Goal: Transaction & Acquisition: Book appointment/travel/reservation

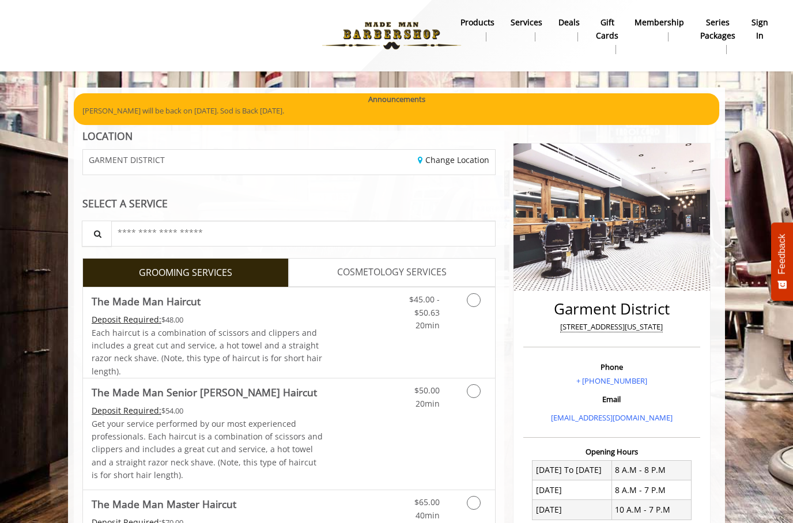
click at [478, 309] on link "Grooming services" at bounding box center [471, 310] width 29 height 44
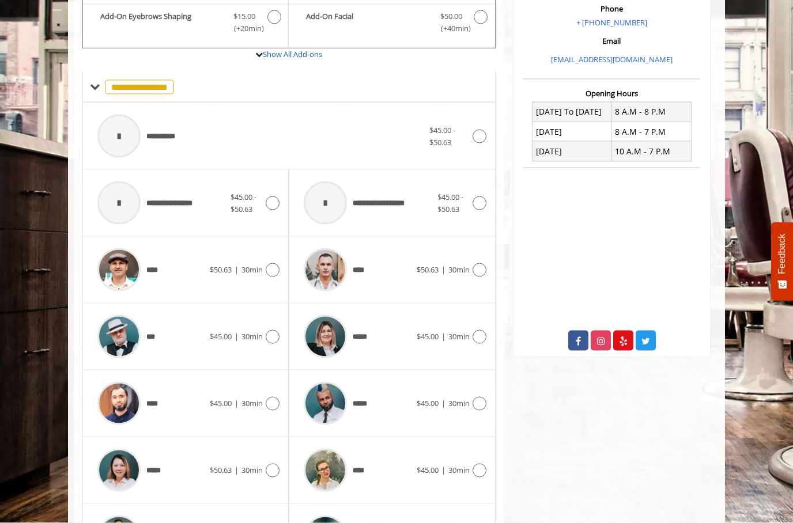
scroll to position [395, 0]
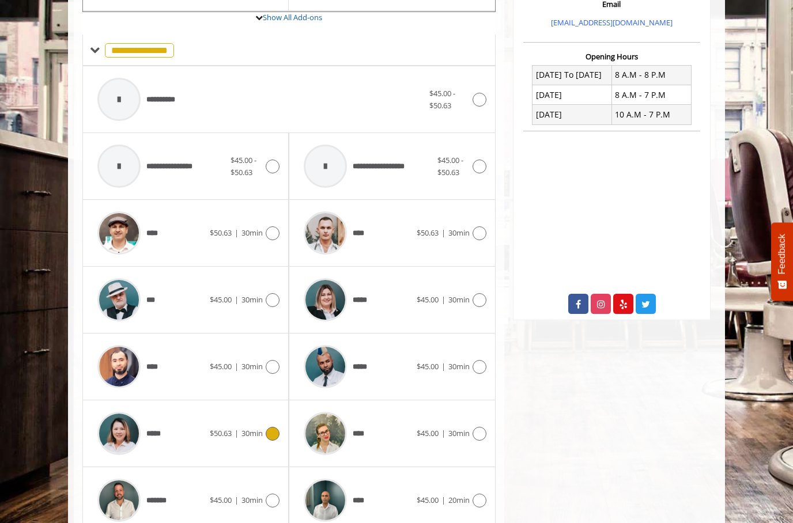
click at [278, 433] on div at bounding box center [271, 434] width 17 height 14
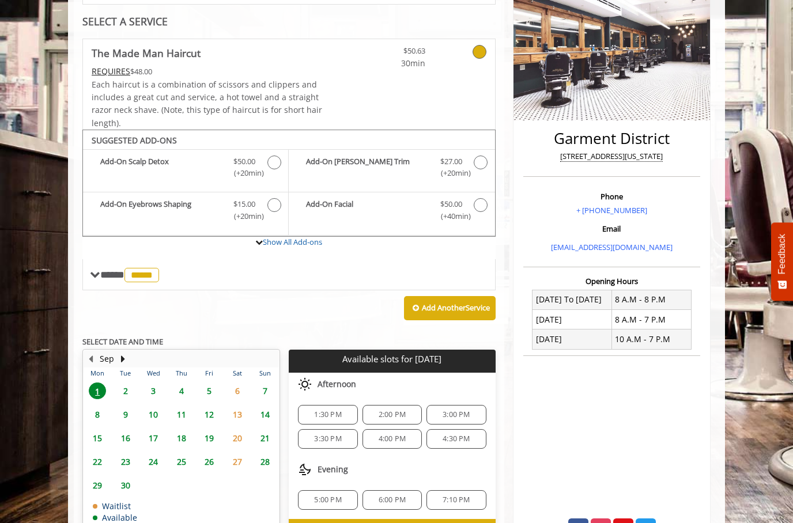
scroll to position [189, 0]
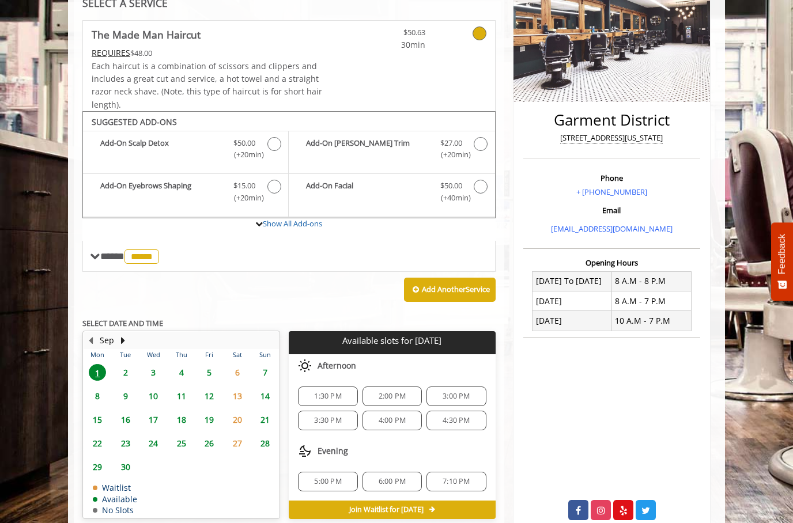
click at [394, 392] on span "2:00 PM" at bounding box center [392, 396] width 27 height 9
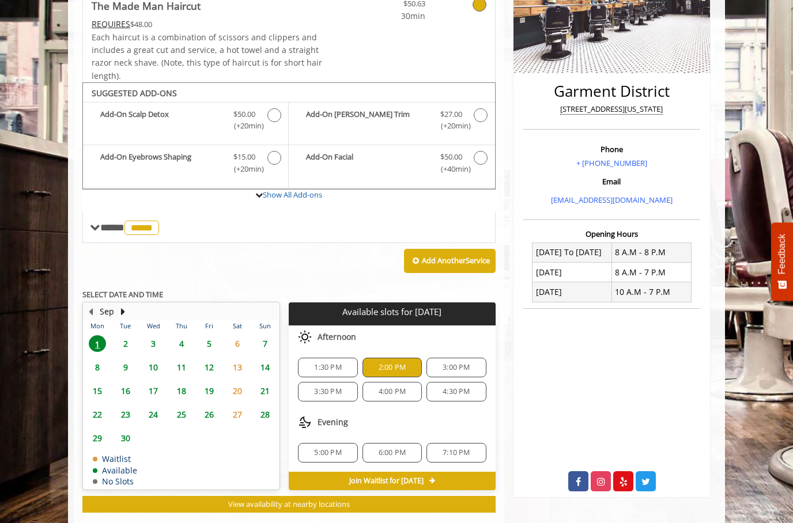
scroll to position [394, 0]
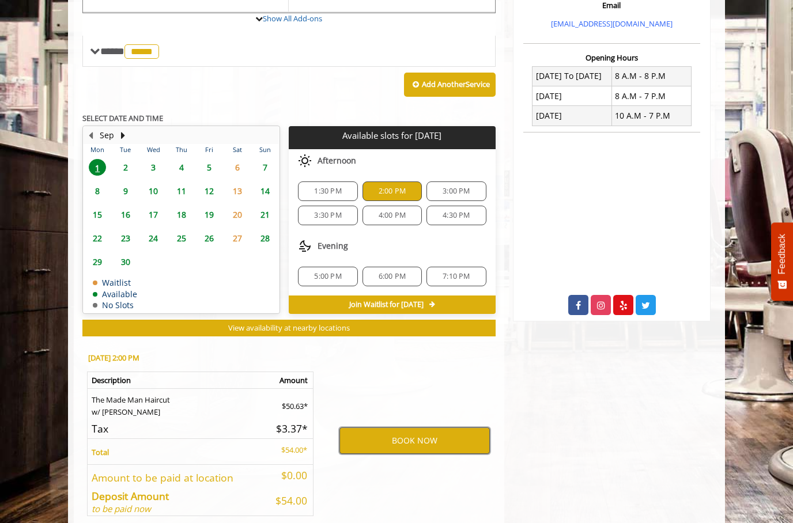
click at [449, 428] on button "BOOK NOW" at bounding box center [414, 441] width 150 height 27
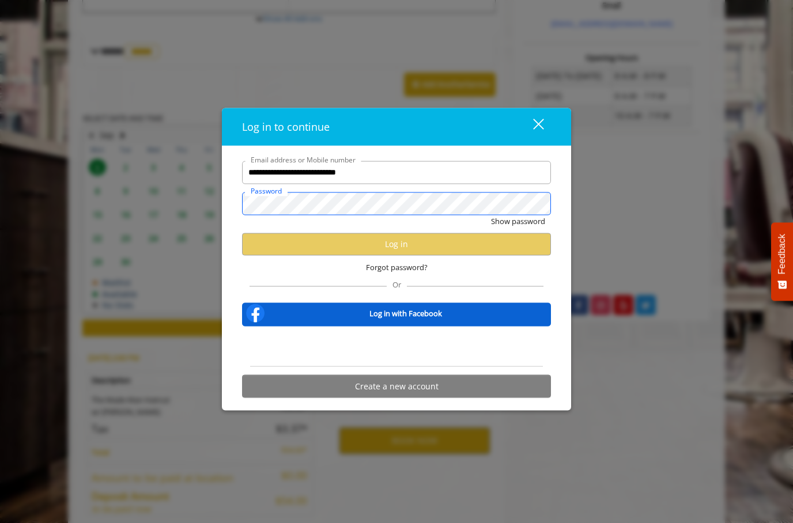
scroll to position [0, 0]
click at [464, 184] on input "**********" at bounding box center [396, 172] width 309 height 23
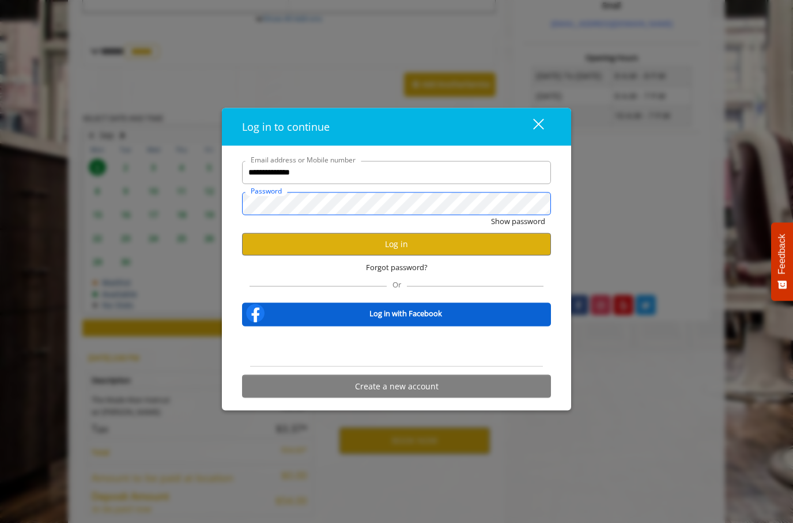
click at [517, 227] on button "Show password" at bounding box center [518, 221] width 54 height 12
click at [463, 255] on button "Log in" at bounding box center [396, 244] width 309 height 22
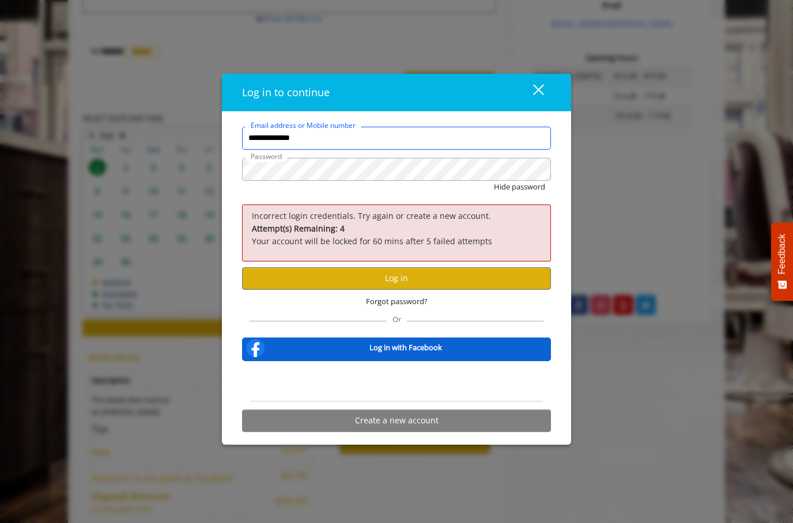
click at [418, 150] on input "**********" at bounding box center [396, 138] width 309 height 23
type input "**********"
click at [438, 290] on button "Log in" at bounding box center [396, 278] width 309 height 22
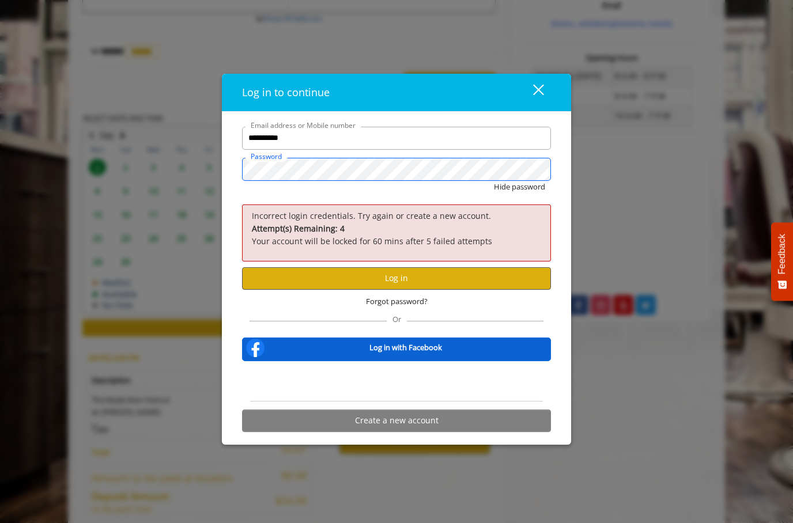
click at [519, 193] on button "Hide password" at bounding box center [519, 187] width 51 height 12
click at [454, 290] on button "Log in" at bounding box center [396, 278] width 309 height 22
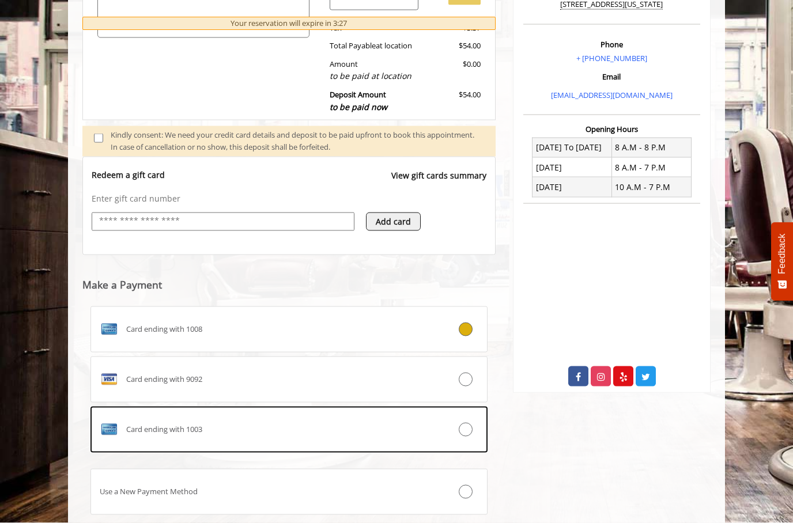
scroll to position [327, 0]
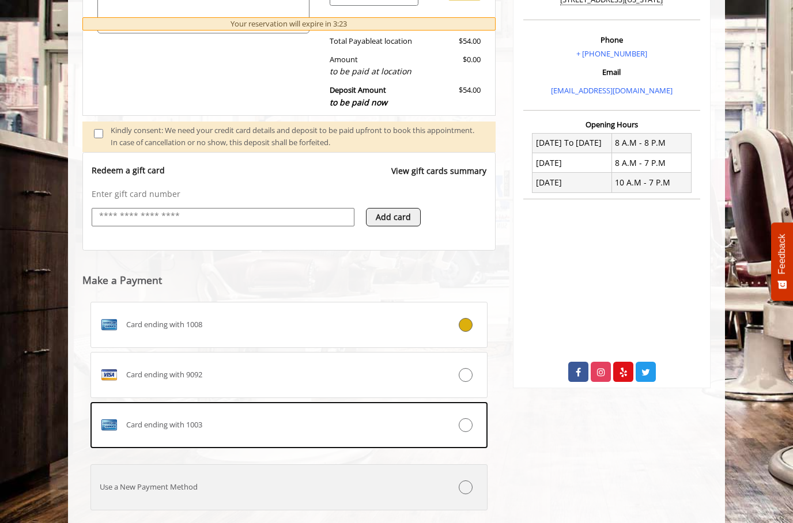
click at [470, 481] on icon at bounding box center [466, 488] width 14 height 14
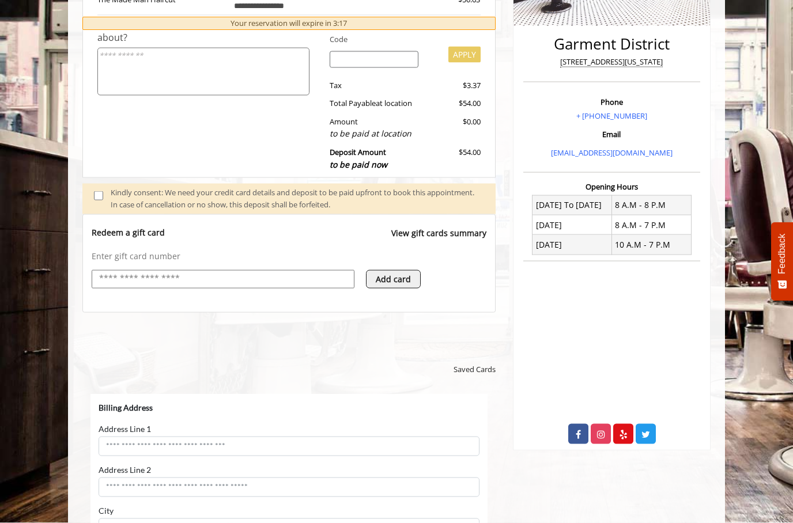
scroll to position [344, 0]
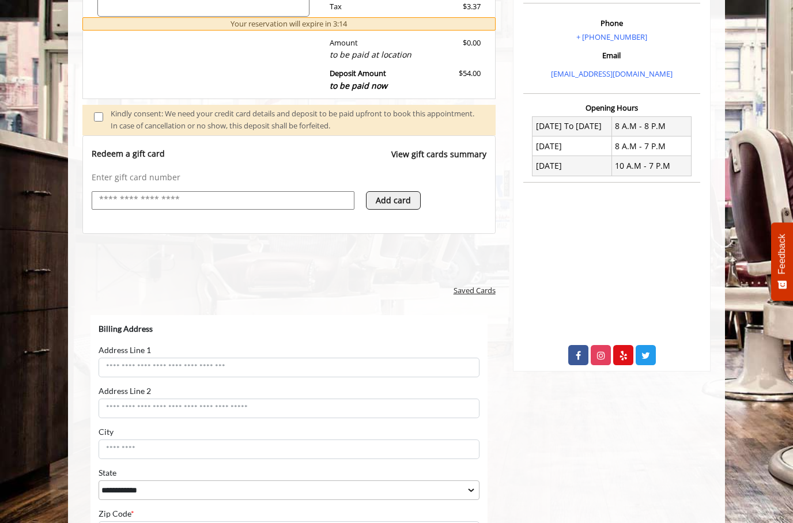
click at [459, 285] on span "Saved Cards" at bounding box center [474, 291] width 42 height 12
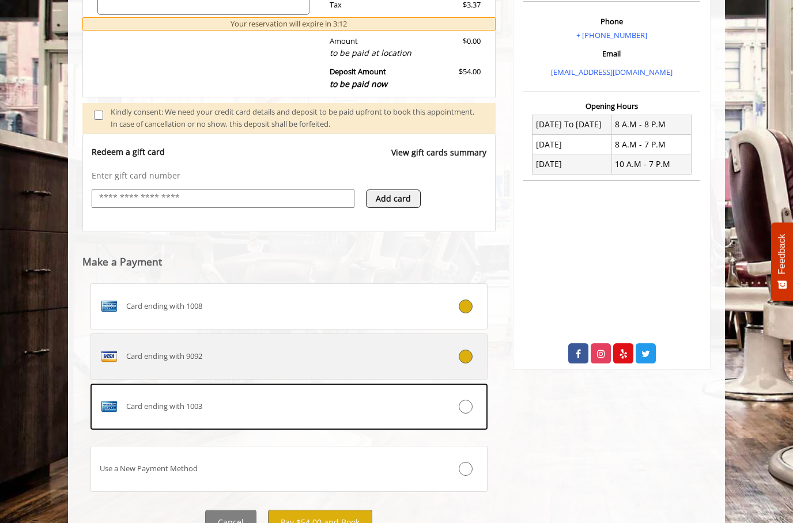
click at [460, 350] on icon at bounding box center [466, 357] width 14 height 14
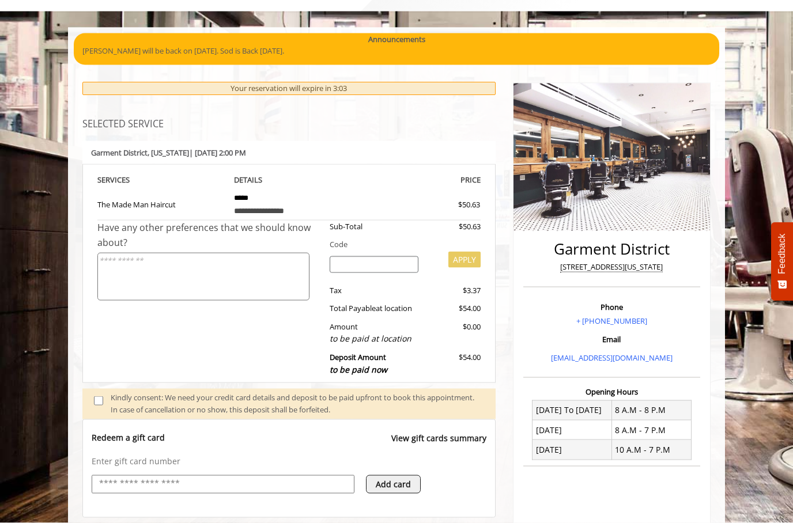
scroll to position [0, 0]
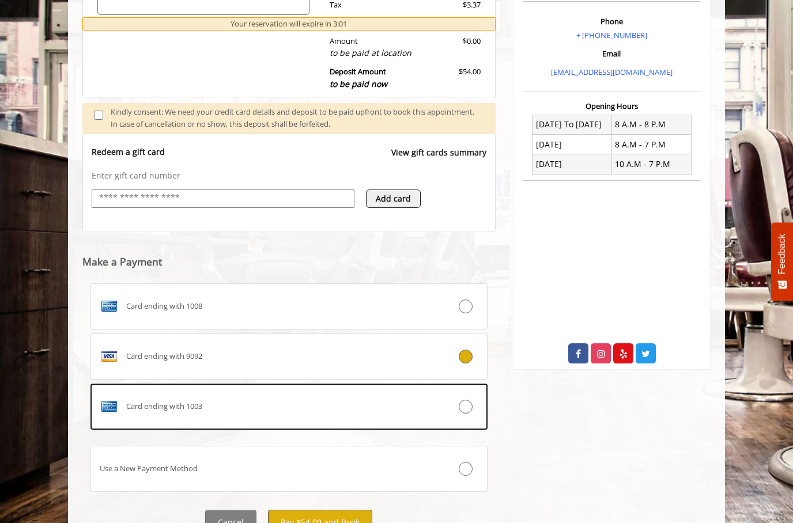
click at [309, 512] on button "Pay $54.00 and Book" at bounding box center [320, 523] width 104 height 26
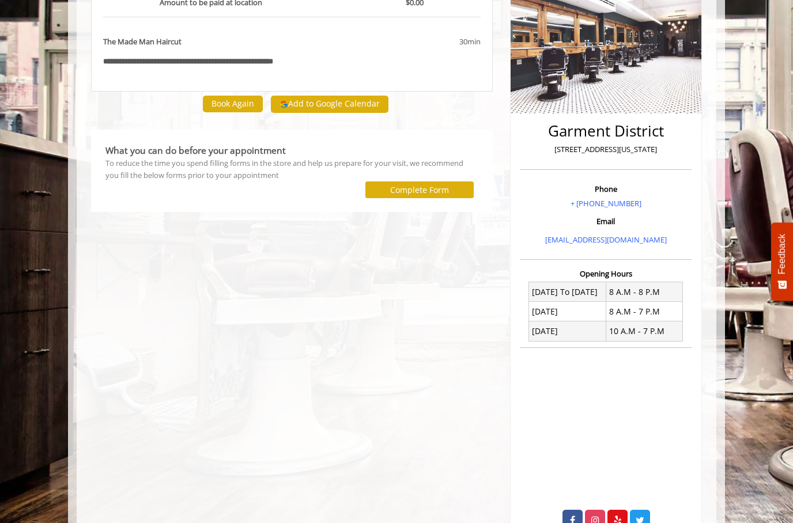
scroll to position [194, 0]
